Goal: Information Seeking & Learning: Find specific fact

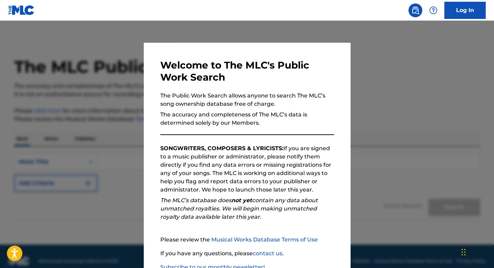
click at [373, 53] on div at bounding box center [247, 155] width 494 height 268
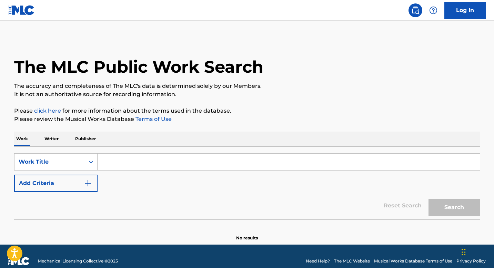
click at [117, 164] on input "Search Form" at bounding box center [288, 162] width 382 height 17
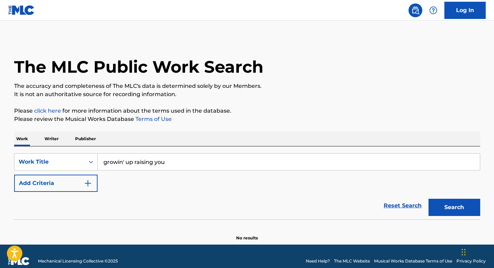
click at [428, 199] on button "Search" at bounding box center [454, 207] width 52 height 17
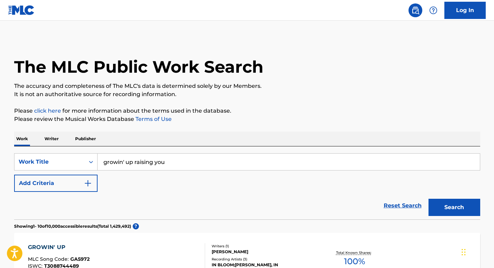
click at [123, 162] on input "growin' up raising you" at bounding box center [288, 162] width 382 height 17
type input "growing up raising you"
click at [428, 199] on button "Search" at bounding box center [454, 207] width 52 height 17
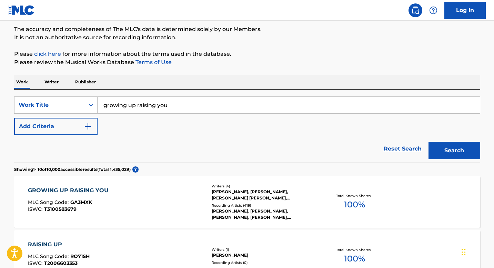
scroll to position [58, 0]
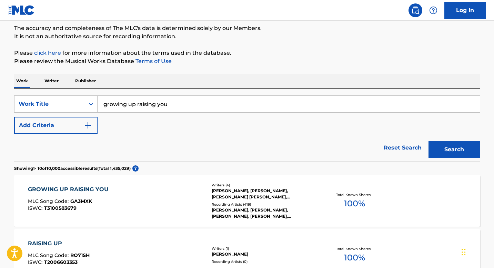
click at [338, 204] on div "Total Known Shares: 100 %" at bounding box center [355, 200] width 78 height 21
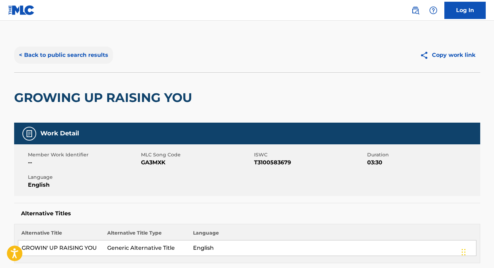
click at [87, 55] on button "< Back to public search results" at bounding box center [63, 55] width 99 height 17
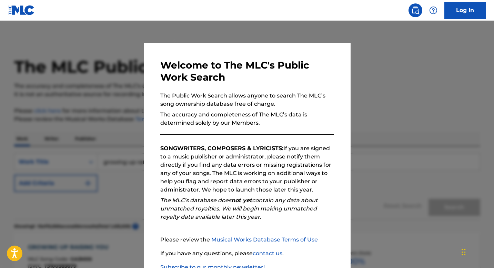
scroll to position [58, 0]
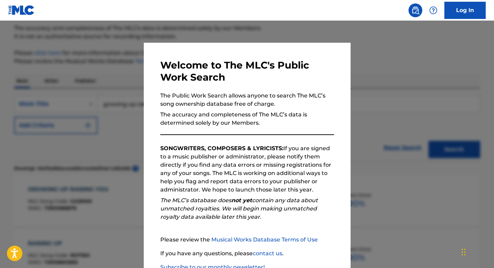
click at [363, 63] on div at bounding box center [247, 155] width 494 height 268
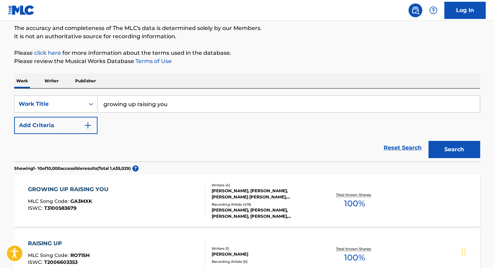
drag, startPoint x: 174, startPoint y: 105, endPoint x: 97, endPoint y: 105, distance: 76.8
click at [97, 105] on input "growing up raising you" at bounding box center [288, 104] width 382 height 17
type input "River"
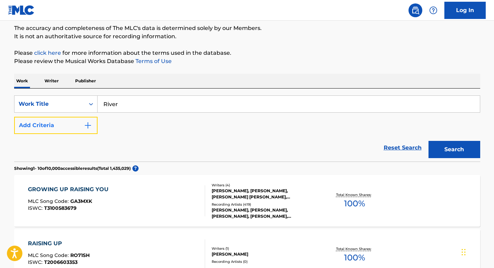
click at [72, 130] on button "Add Criteria" at bounding box center [55, 125] width 83 height 17
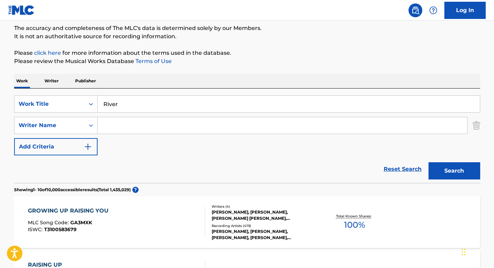
click at [116, 129] on input "Search Form" at bounding box center [281, 125] width 369 height 17
type input "[PERSON_NAME]"
click at [428, 162] on button "Search" at bounding box center [454, 170] width 52 height 17
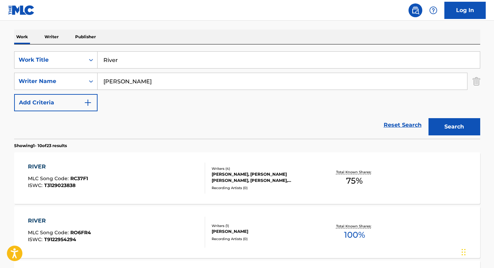
scroll to position [117, 0]
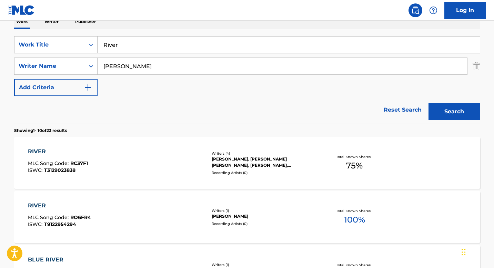
click at [75, 151] on div "RIVER" at bounding box center [58, 151] width 60 height 8
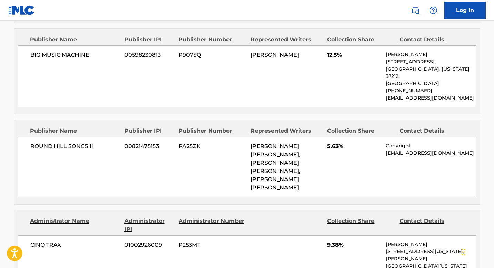
scroll to position [451, 0]
